Goal: Answer question/provide support

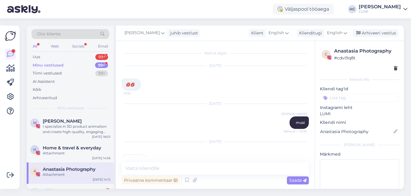
scroll to position [32, 0]
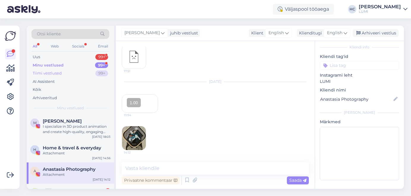
click at [66, 75] on div "Tiimi vestlused 99+" at bounding box center [71, 73] width 78 height 8
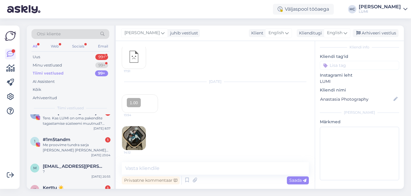
scroll to position [36, 0]
click at [82, 126] on div "P Proua Teisipäev 1 Tere. Kas LUMI on oma pakendite tagastamise süsteemi muutnu…" at bounding box center [70, 118] width 87 height 27
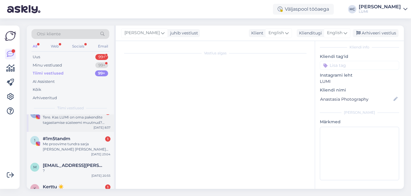
click at [88, 124] on div "Tere. Kas LUMI on oma pakendite tagastamise süsteemi muutnud? Mäletan, et kunag…" at bounding box center [77, 120] width 68 height 11
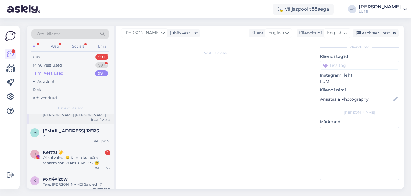
scroll to position [71, 0]
click at [74, 134] on div "?" at bounding box center [77, 135] width 68 height 5
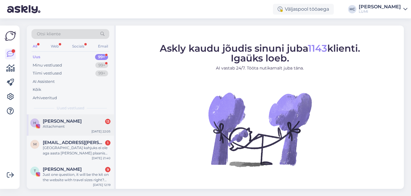
scroll to position [1, 0]
click at [65, 75] on div "Tiimi vestlused 99+" at bounding box center [71, 73] width 78 height 8
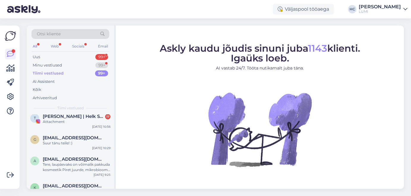
scroll to position [183, 0]
